Goal: Task Accomplishment & Management: Manage account settings

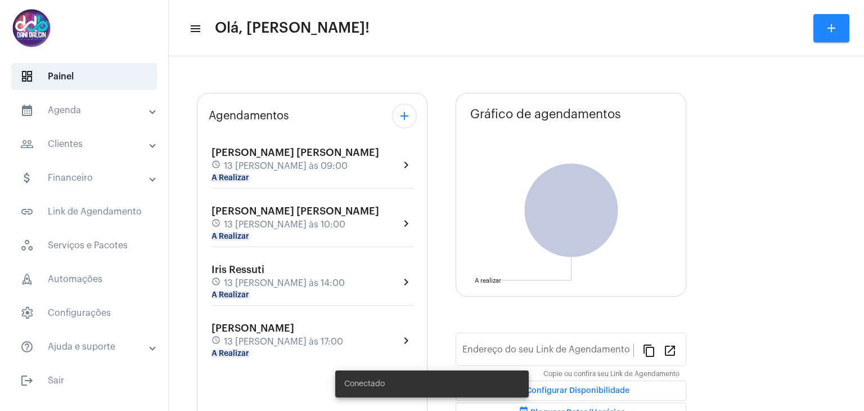
type input "[URL][DOMAIN_NAME][PERSON_NAME]"
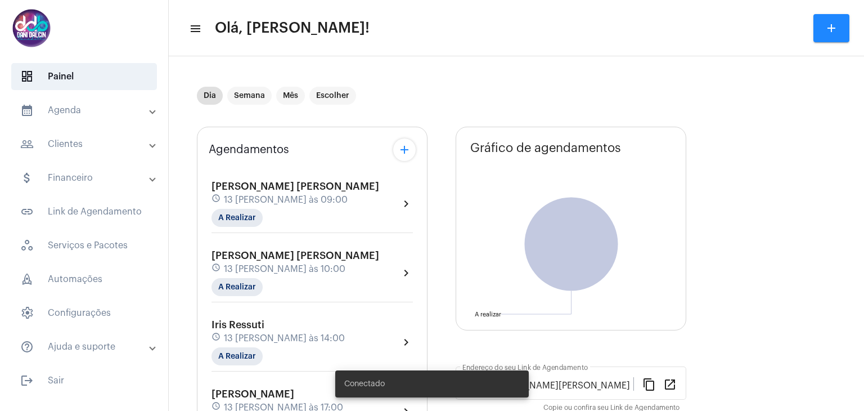
click at [340, 189] on div "[PERSON_NAME] [PERSON_NAME] schedule 13 [PERSON_NAME] às 09:00 A Realizar chevr…" at bounding box center [312, 204] width 201 height 46
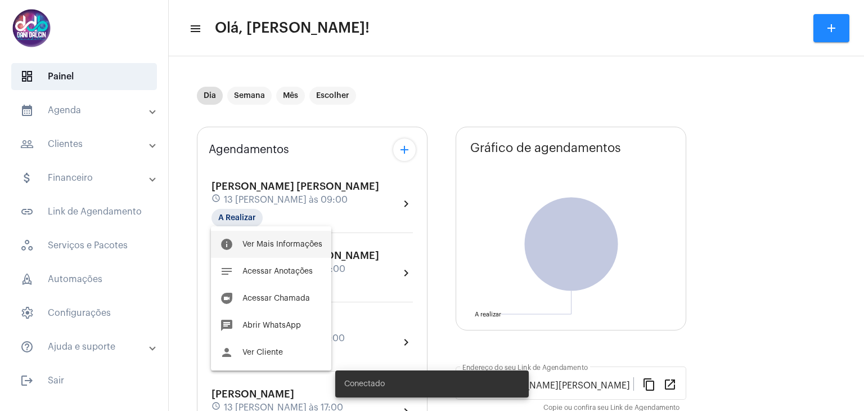
click at [287, 246] on span "Ver Mais Informações" at bounding box center [283, 244] width 80 height 8
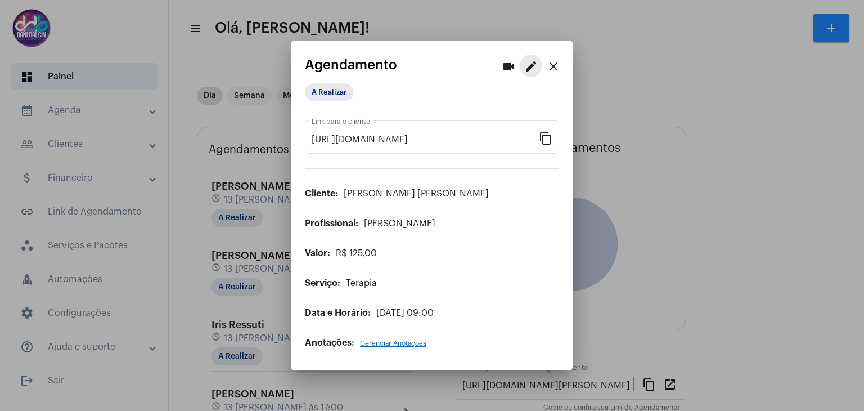
click at [528, 70] on mat-icon "edit" at bounding box center [532, 67] width 14 height 14
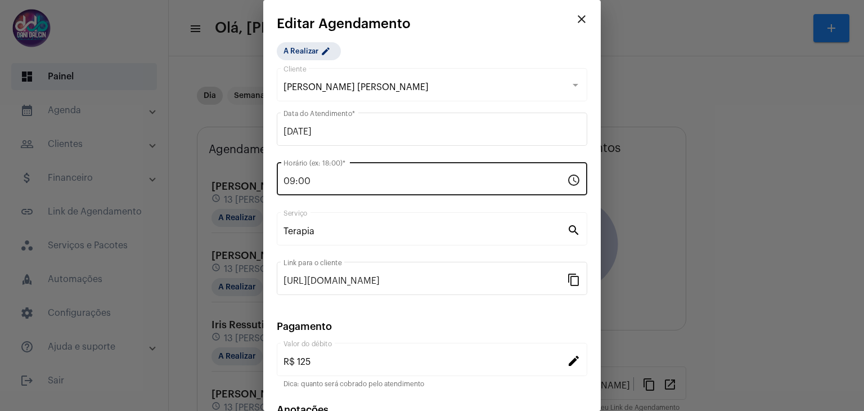
click at [340, 177] on input "09:00" at bounding box center [426, 181] width 284 height 10
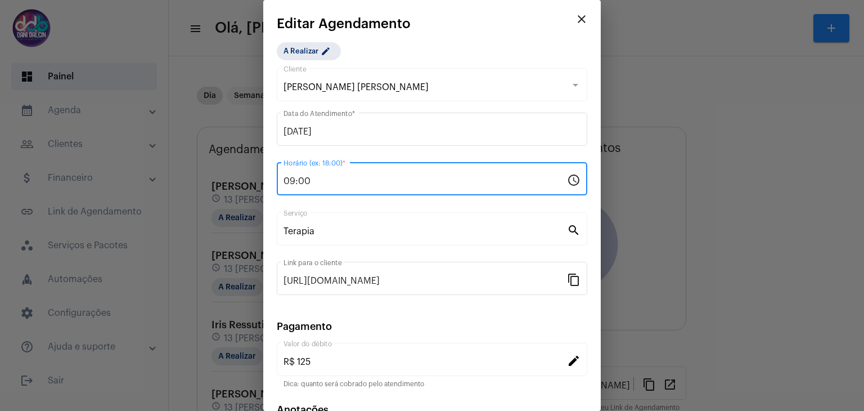
click at [340, 177] on input "09:00" at bounding box center [426, 181] width 284 height 10
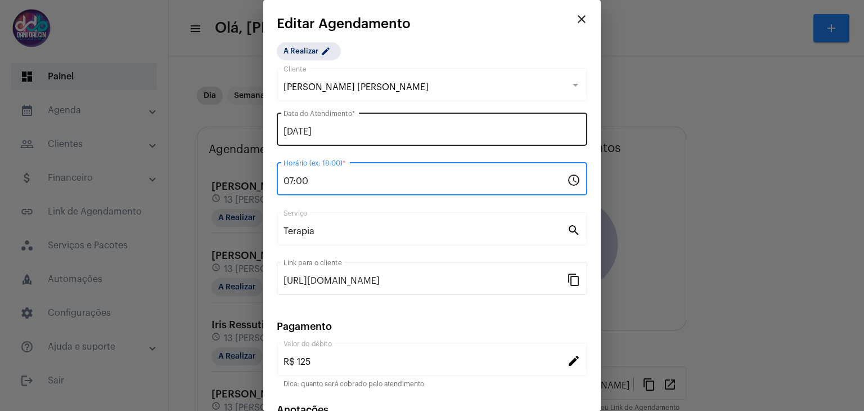
type input "07:00"
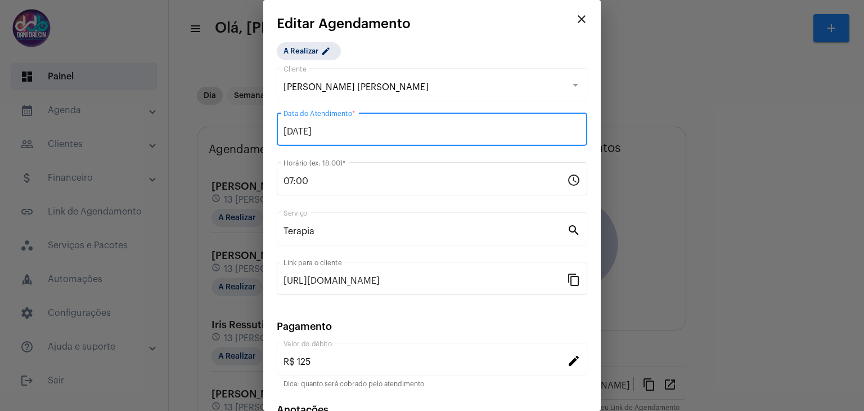
click at [334, 130] on input "[DATE]" at bounding box center [432, 132] width 297 height 10
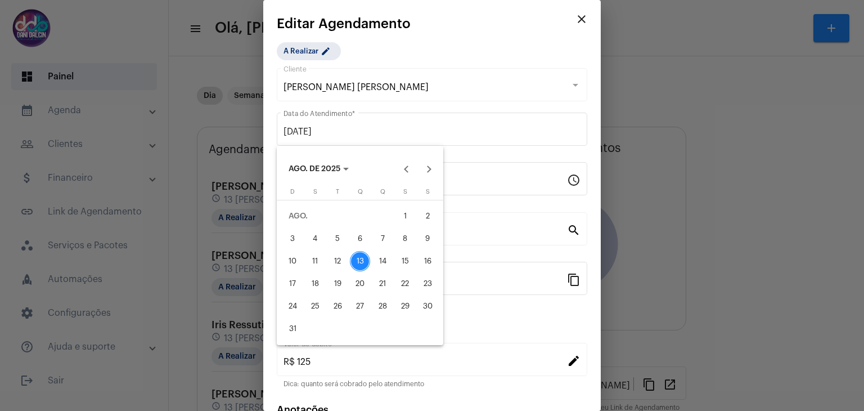
click at [375, 256] on div "14" at bounding box center [383, 261] width 20 height 20
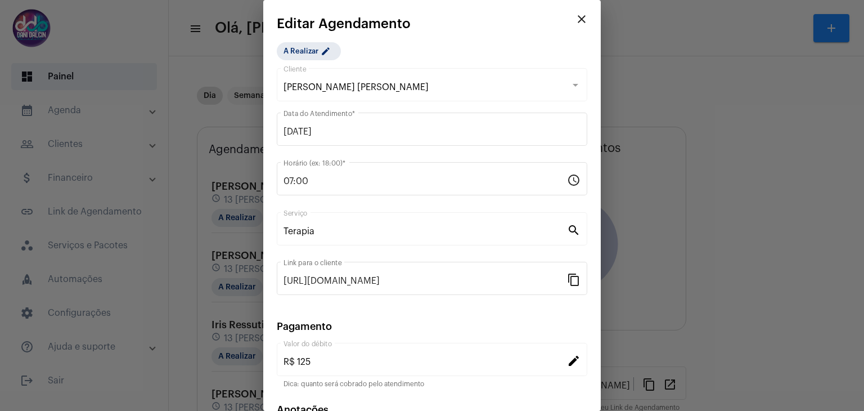
type input "[DATE]"
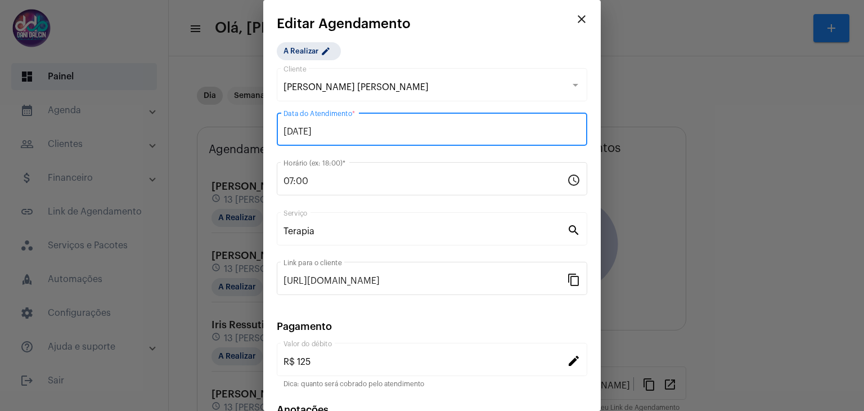
scroll to position [72, 0]
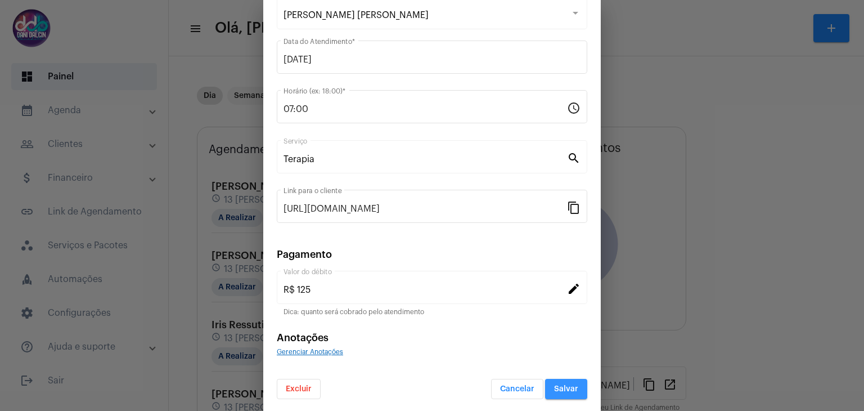
click at [554, 385] on span "Salvar" at bounding box center [566, 389] width 24 height 8
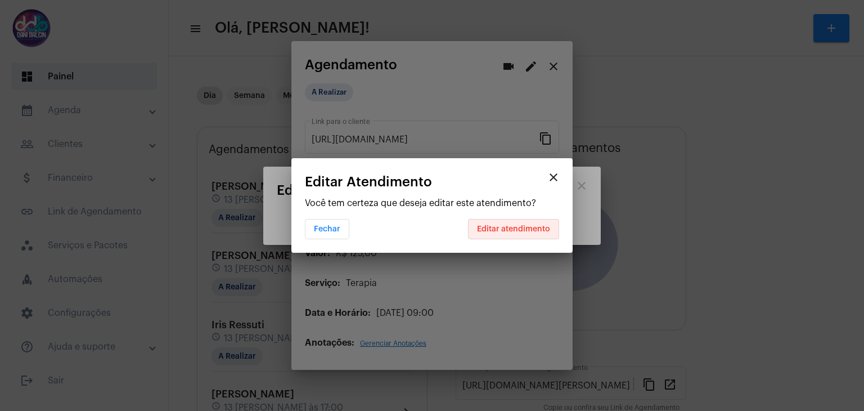
click at [525, 226] on span "Editar atendimento" at bounding box center [513, 229] width 73 height 8
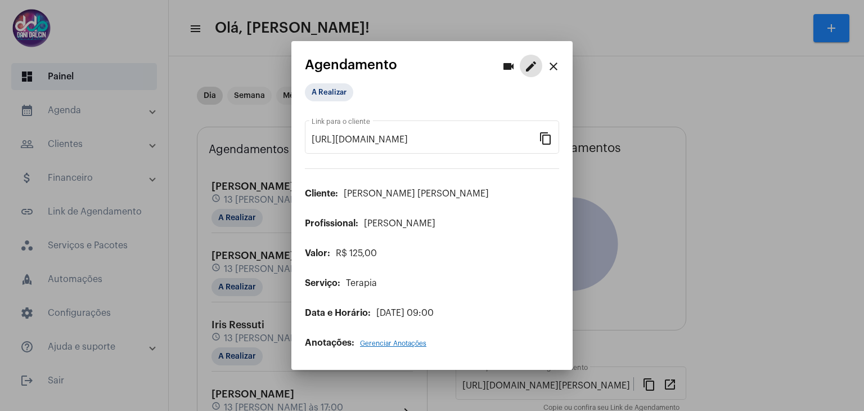
click at [560, 64] on mat-icon "close" at bounding box center [554, 67] width 14 height 14
